Goal: Task Accomplishment & Management: Manage account settings

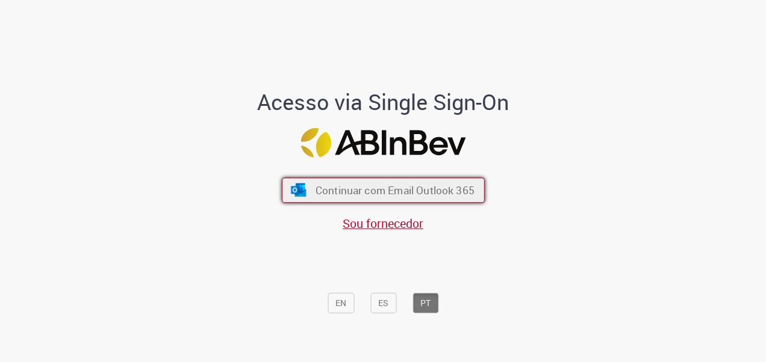
click at [359, 191] on span "Continuar com Email Outlook 365" at bounding box center [394, 190] width 159 height 14
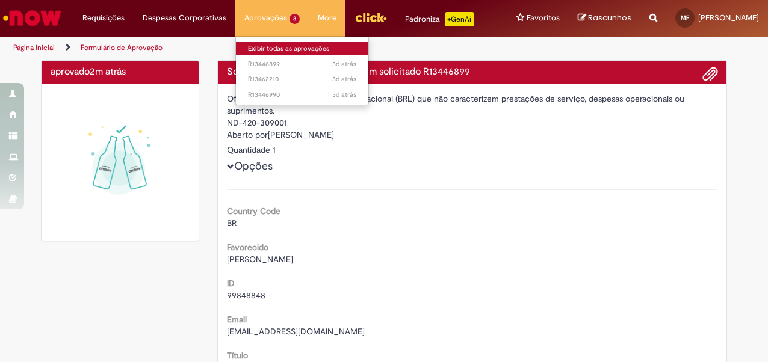
click at [263, 51] on link "Exibir todas as aprovações" at bounding box center [302, 48] width 132 height 13
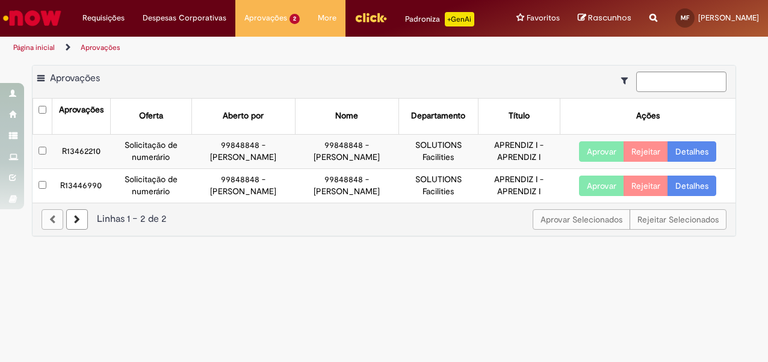
click at [596, 150] on button "Aprovar" at bounding box center [601, 151] width 45 height 20
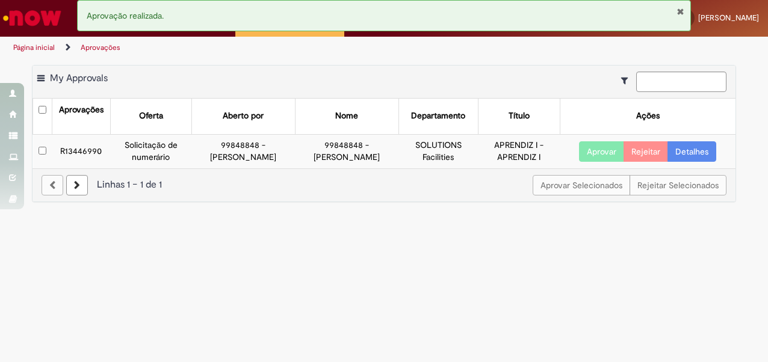
click at [603, 152] on button "Aprovar" at bounding box center [601, 151] width 45 height 20
